Goal: Check status: Check status

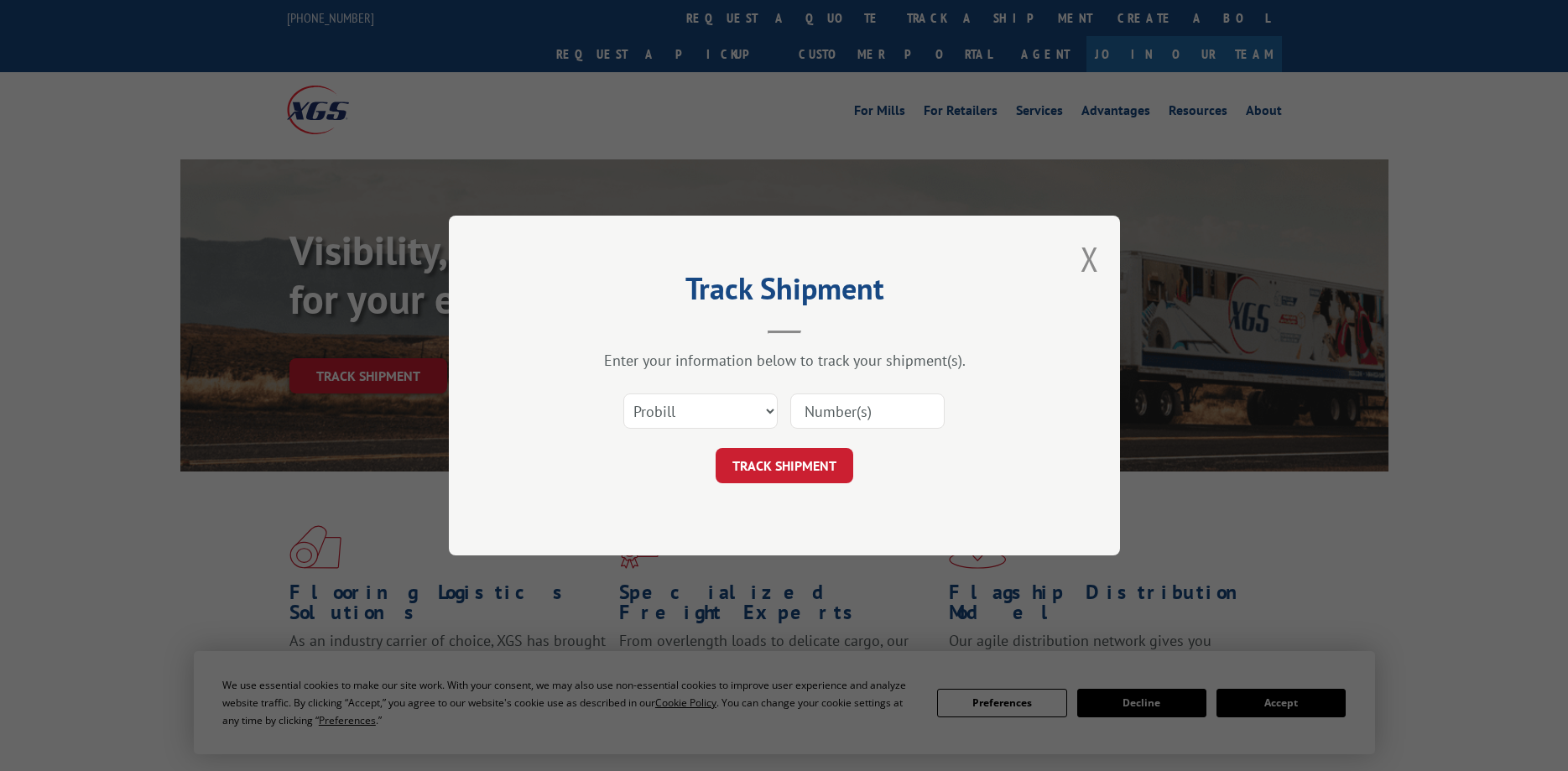
select select "bol"
click option "BOL" at bounding box center [0, 0] width 0 height 0
click at [822, 412] on input at bounding box center [867, 411] width 155 height 36
type input "17685016"
click button "TRACK SHIPMENT" at bounding box center [784, 465] width 137 height 36
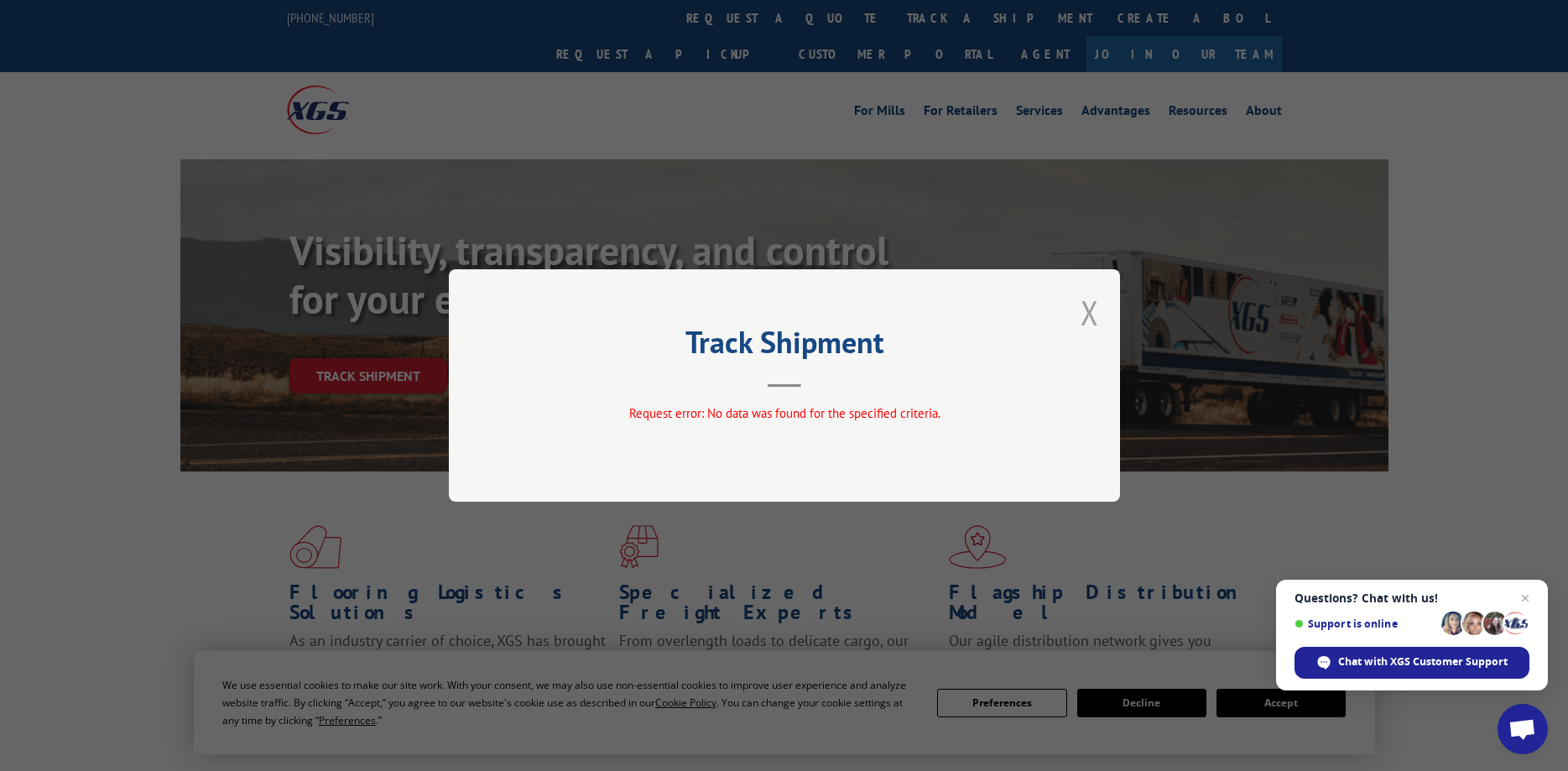
click at [1088, 320] on button "Close modal" at bounding box center [1089, 312] width 18 height 44
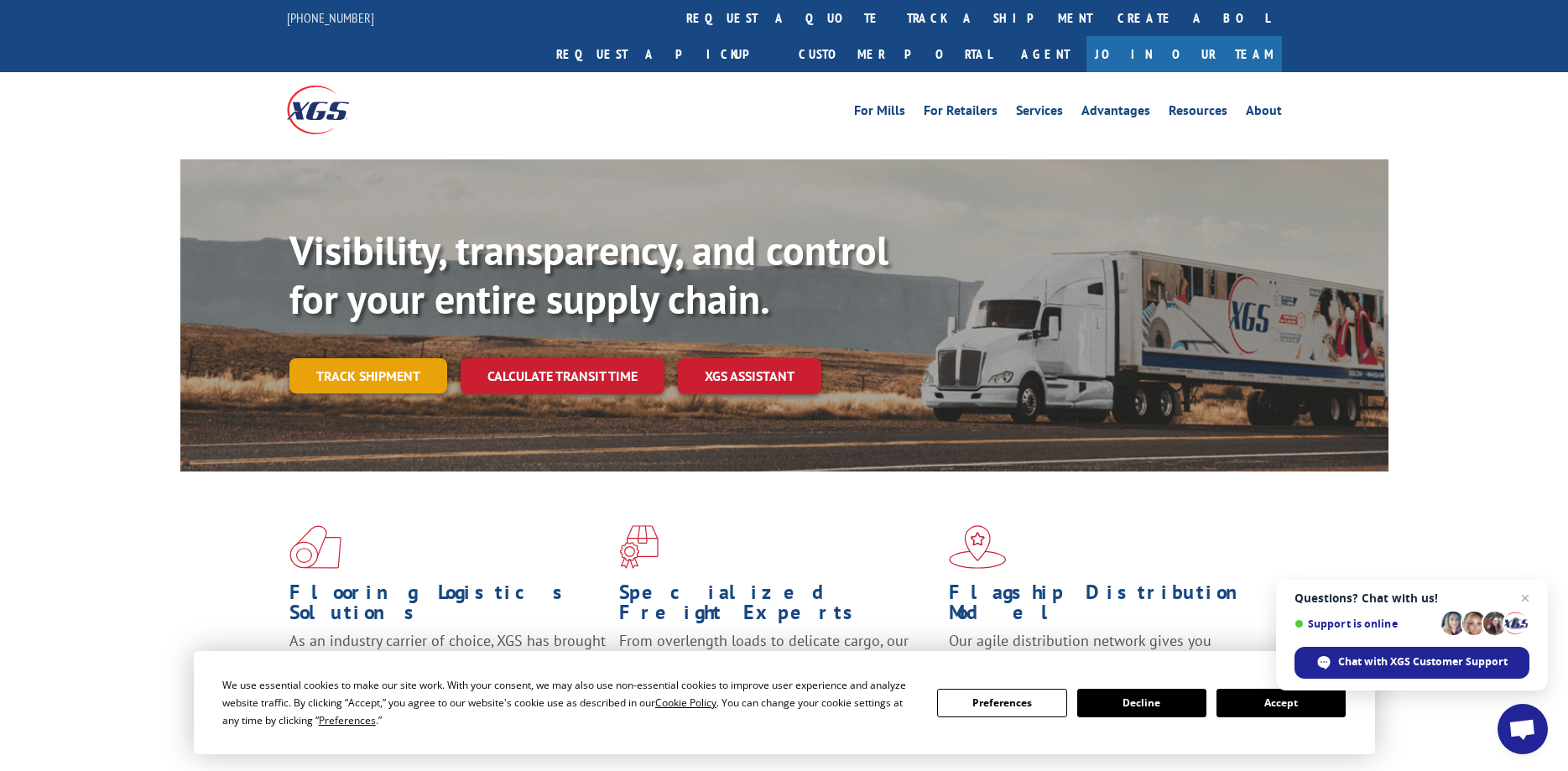
click at [384, 359] on link "Track shipment" at bounding box center [368, 376] width 158 height 36
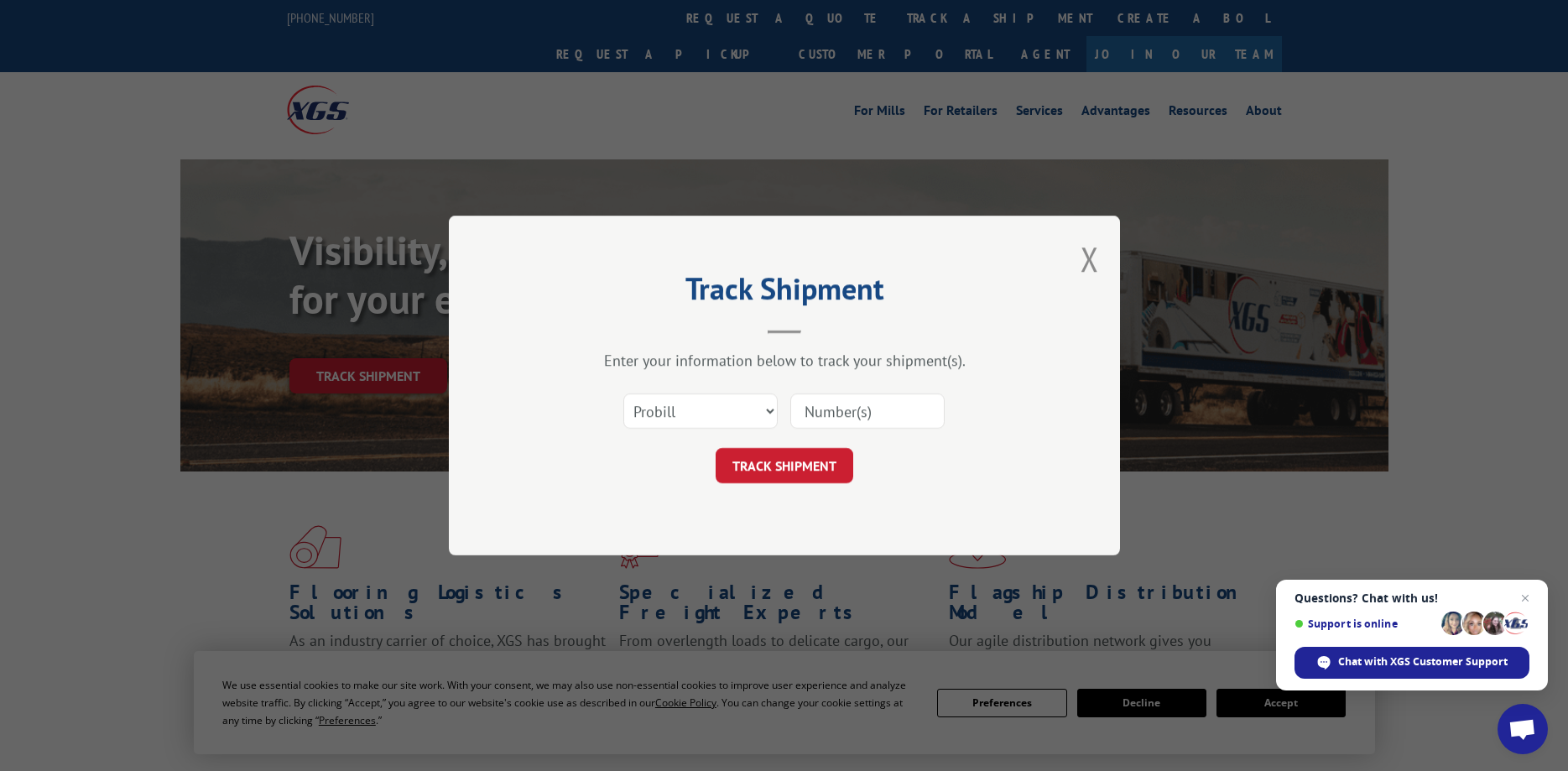
click at [823, 411] on input at bounding box center [867, 411] width 155 height 36
type input "213457316"
click at [766, 469] on button "TRACK SHIPMENT" at bounding box center [784, 465] width 137 height 36
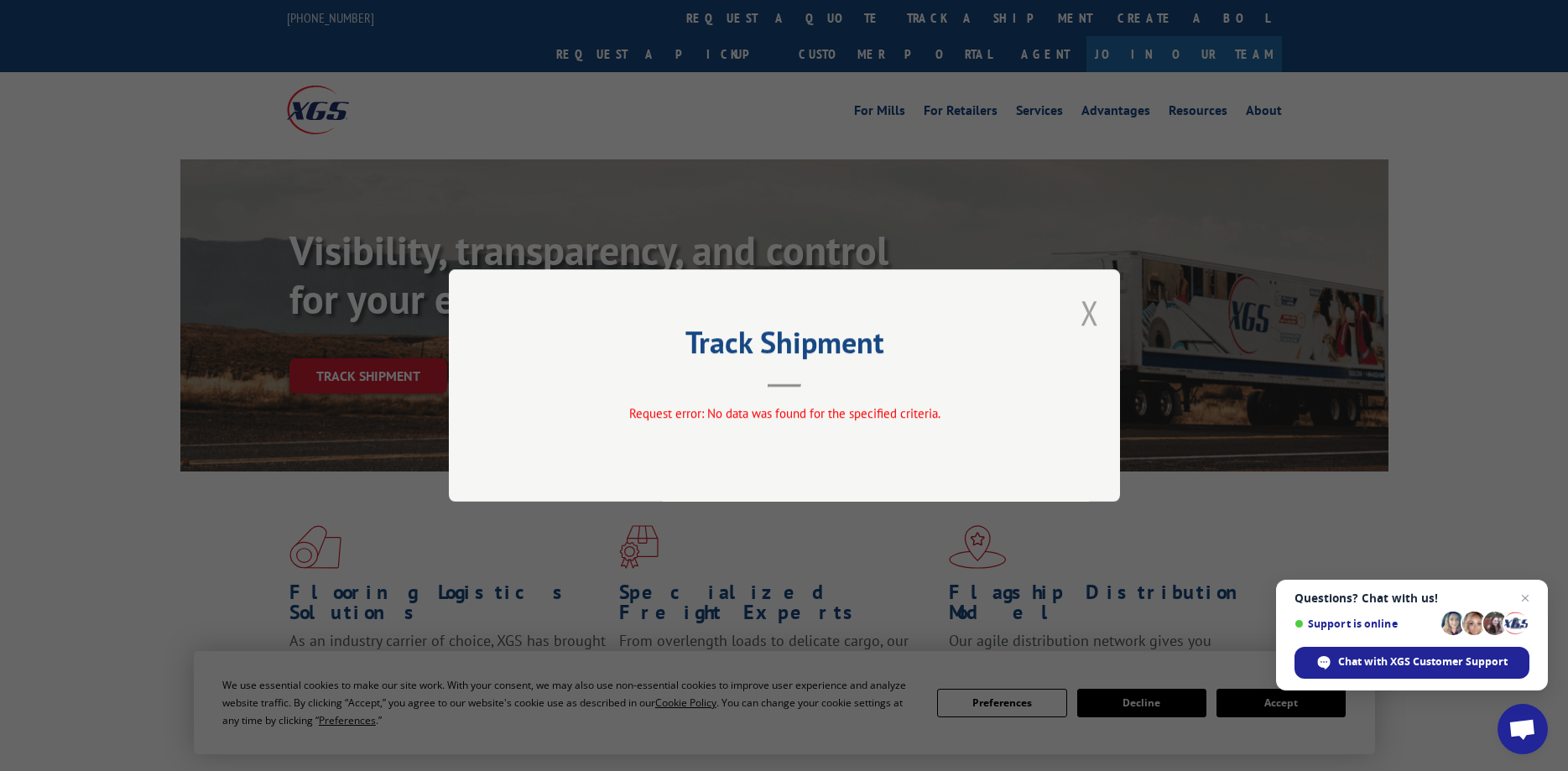
click at [1096, 313] on button "Close modal" at bounding box center [1089, 312] width 18 height 44
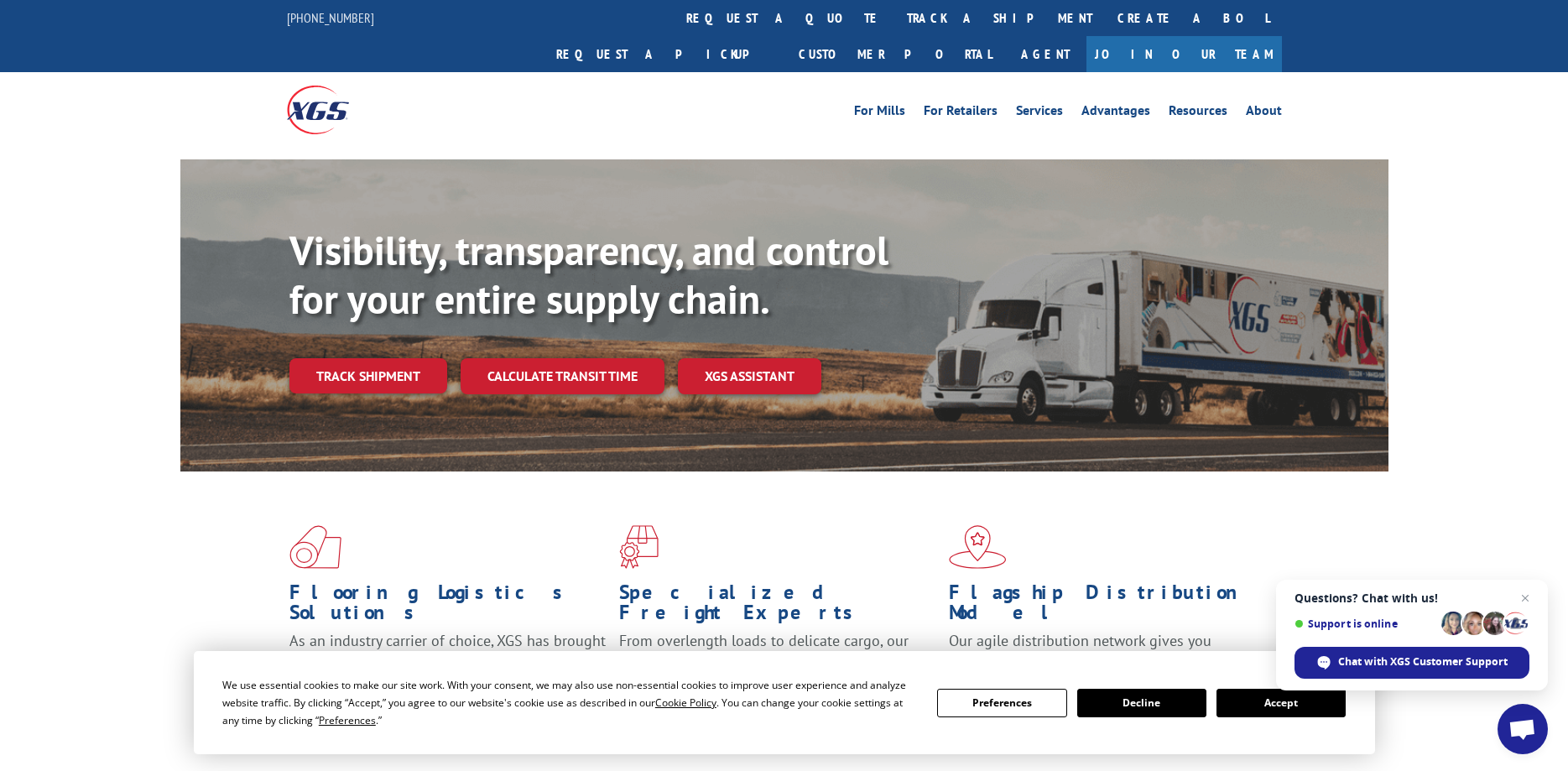
click at [1443, 434] on div "Visibility, transparency, and control for your entire supply chain. Track shipm…" at bounding box center [784, 332] width 1568 height 345
click at [894, 16] on link "track a shipment" at bounding box center [999, 18] width 211 height 36
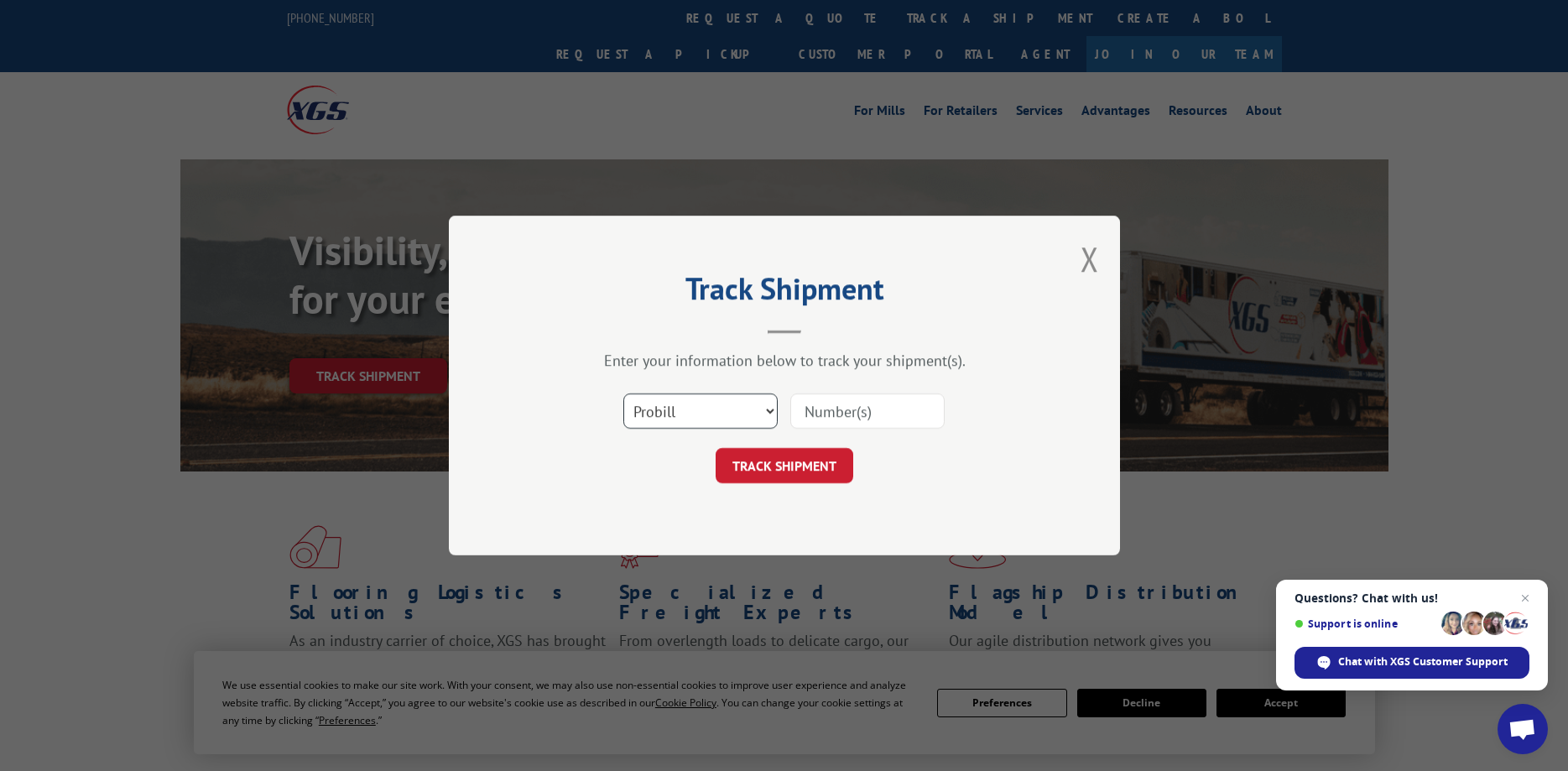
click at [623, 393] on select "Select category... Probill BOL PO" at bounding box center [701, 411] width 155 height 36
select select "bol"
click option "BOL" at bounding box center [0, 0] width 0 height 0
click at [840, 410] on input at bounding box center [867, 411] width 155 height 36
type input "17685016"
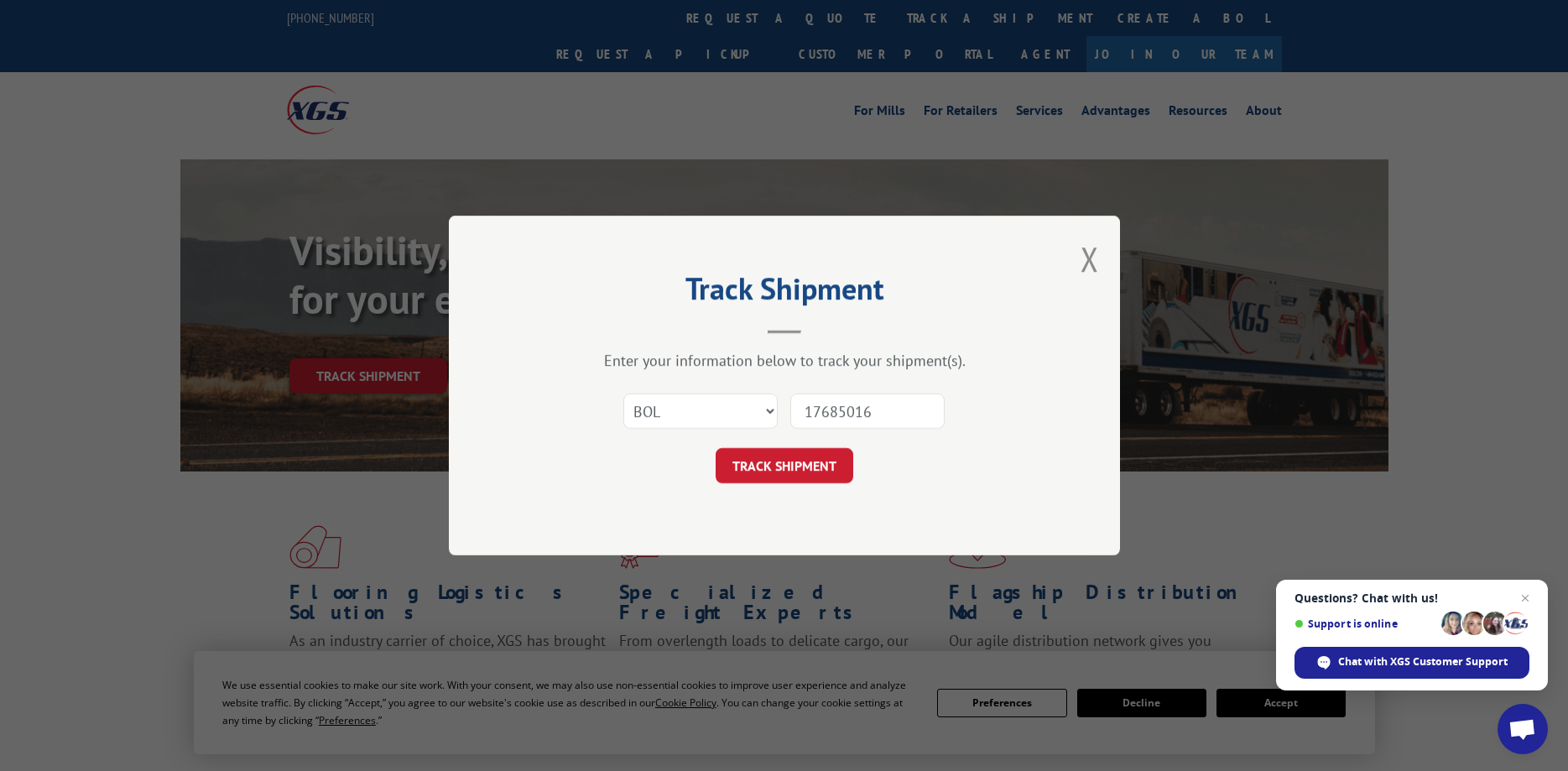
click button "TRACK SHIPMENT" at bounding box center [784, 465] width 137 height 36
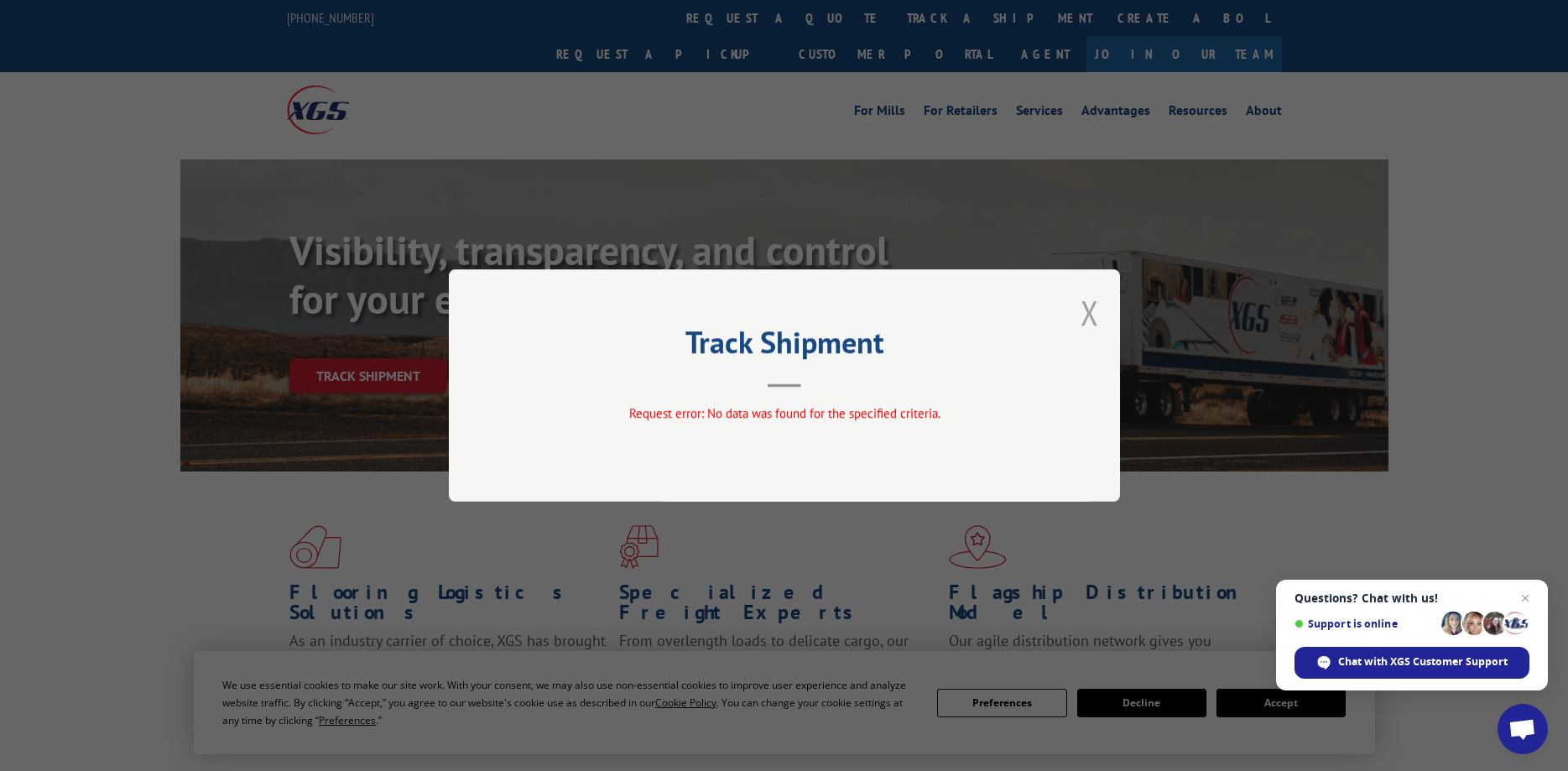
click at [1090, 313] on button "Close modal" at bounding box center [1089, 312] width 18 height 44
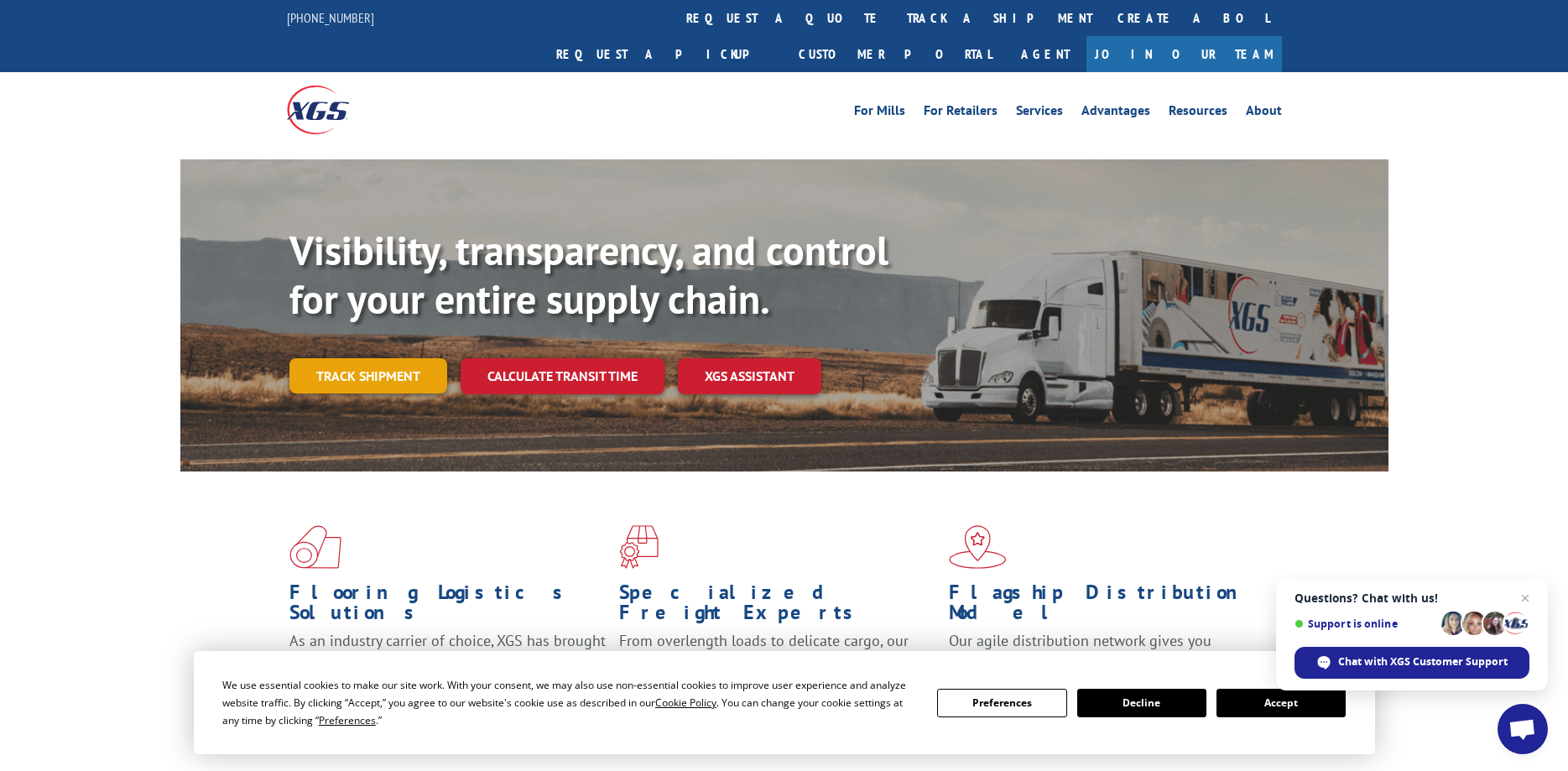
click at [405, 359] on link "Track shipment" at bounding box center [368, 376] width 158 height 36
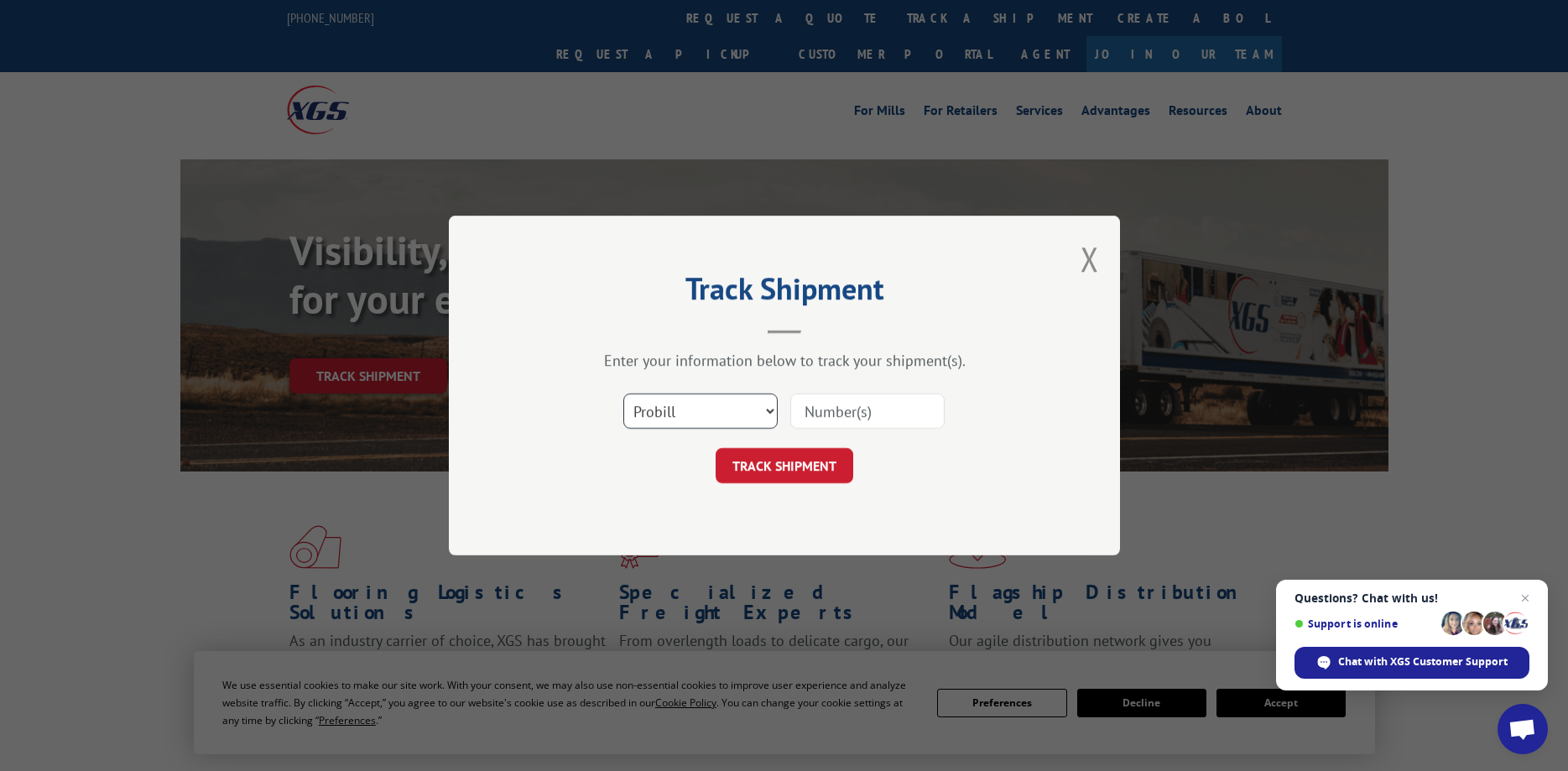
click at [623, 393] on select "Select category... Probill BOL PO" at bounding box center [701, 411] width 155 height 36
select select "bol"
click option "BOL" at bounding box center [0, 0] width 0 height 0
click at [832, 410] on input at bounding box center [867, 411] width 155 height 36
type input "213457316"
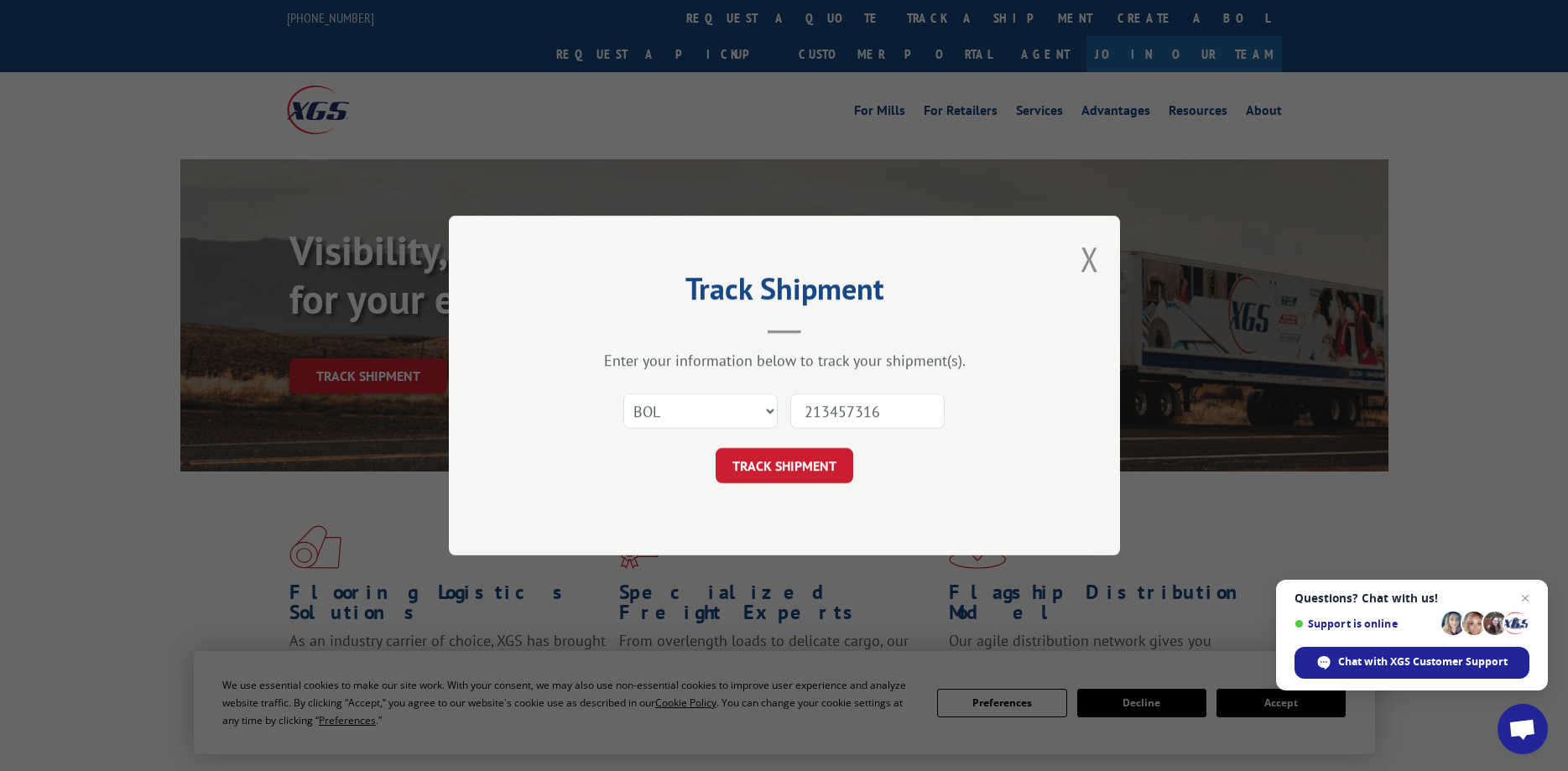
click button "TRACK SHIPMENT" at bounding box center [784, 465] width 137 height 36
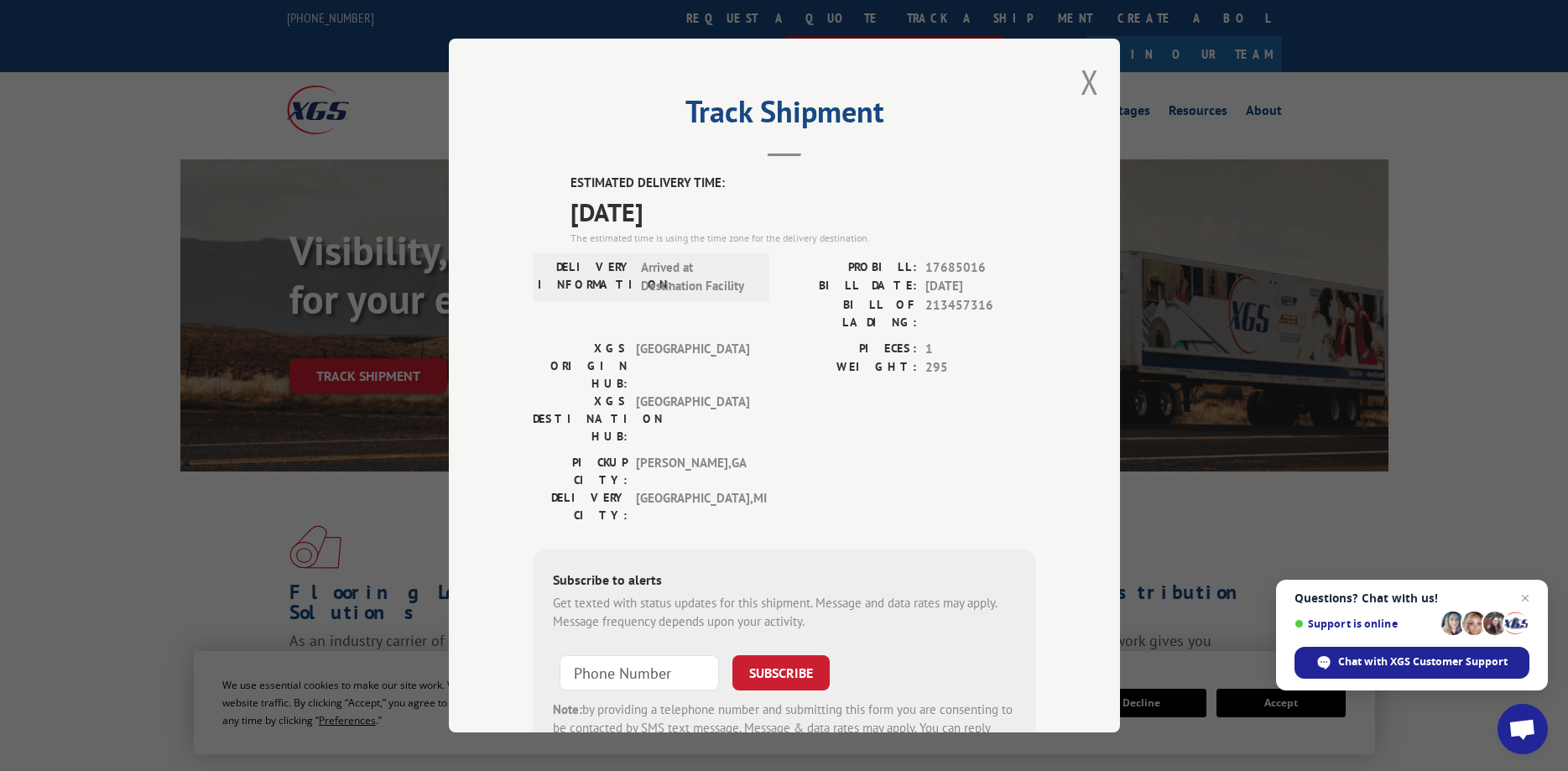
drag, startPoint x: 1081, startPoint y: 80, endPoint x: 1103, endPoint y: 9, distance: 74.3
click at [1081, 78] on button "Close modal" at bounding box center [1089, 82] width 18 height 44
